Goal: Check status: Check status

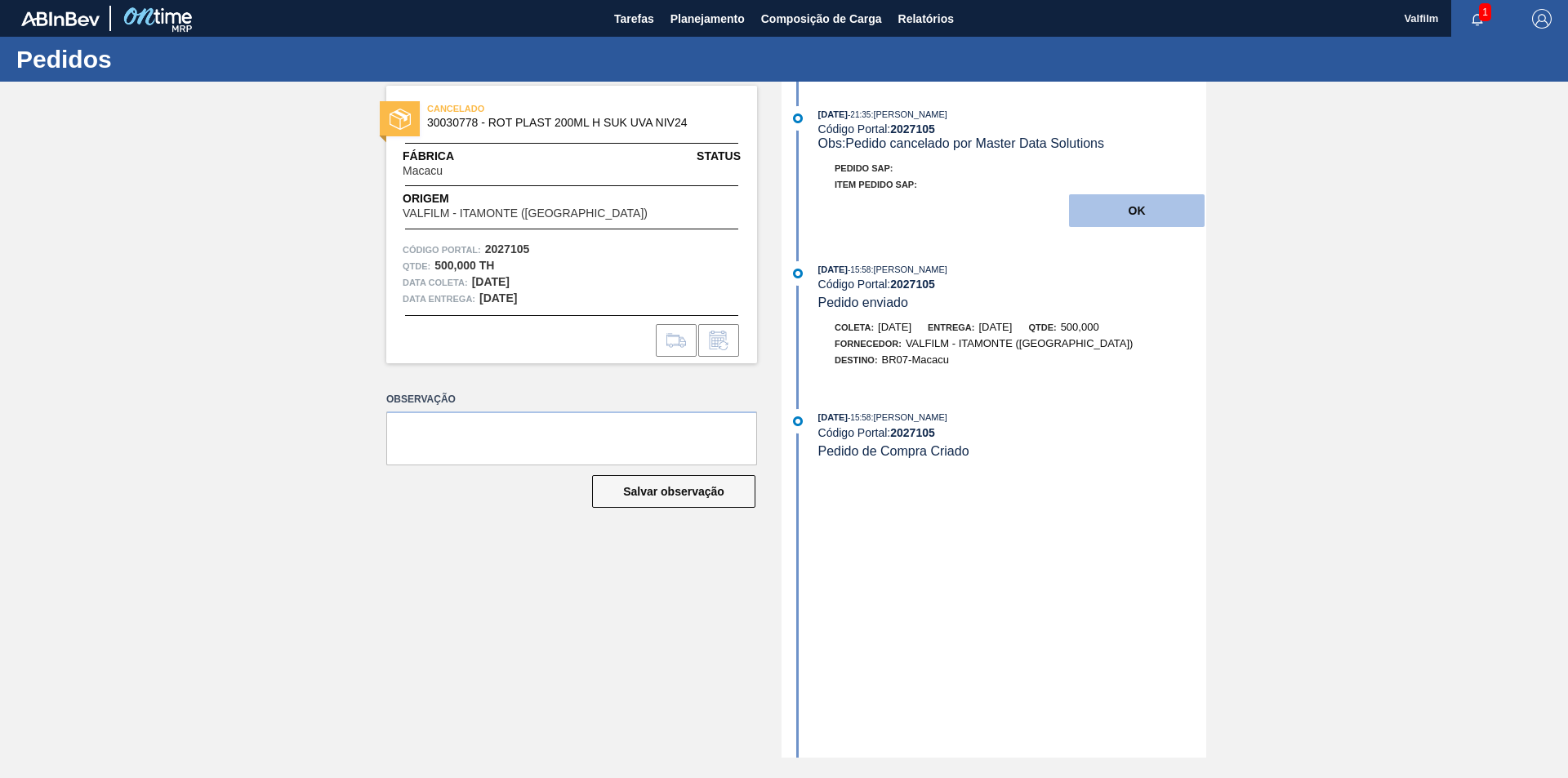
click at [1131, 222] on button "OK" at bounding box center [1137, 211] width 135 height 33
